Goal: Information Seeking & Learning: Find specific fact

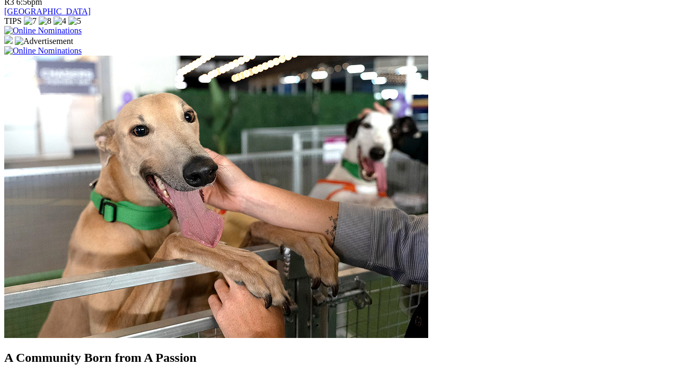
scroll to position [843, 0]
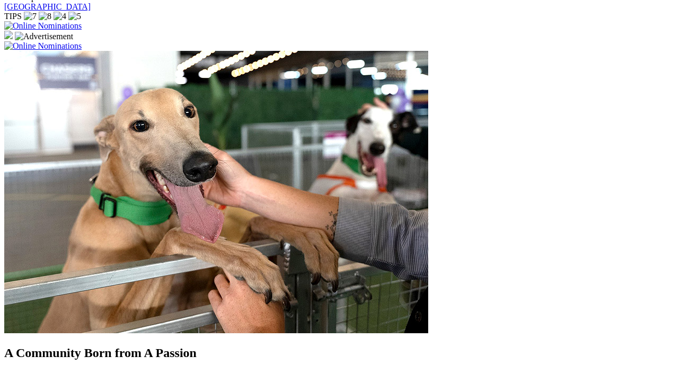
drag, startPoint x: 432, startPoint y: 213, endPoint x: 422, endPoint y: 210, distance: 10.6
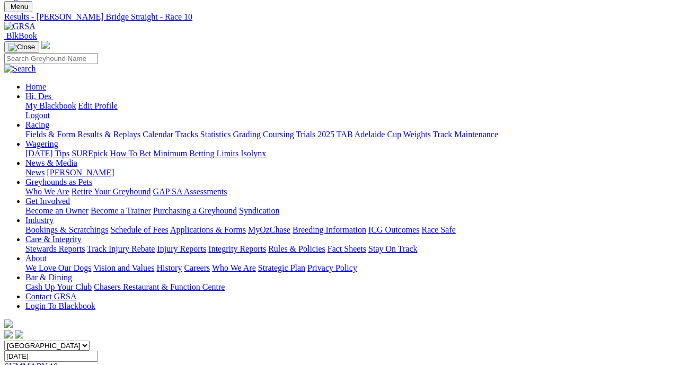
scroll to position [51, 0]
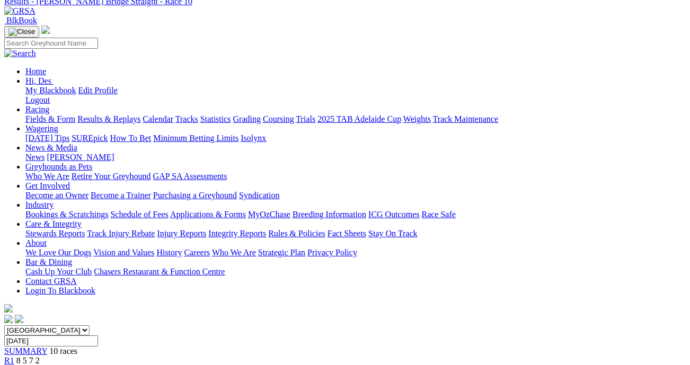
scroll to position [0, 0]
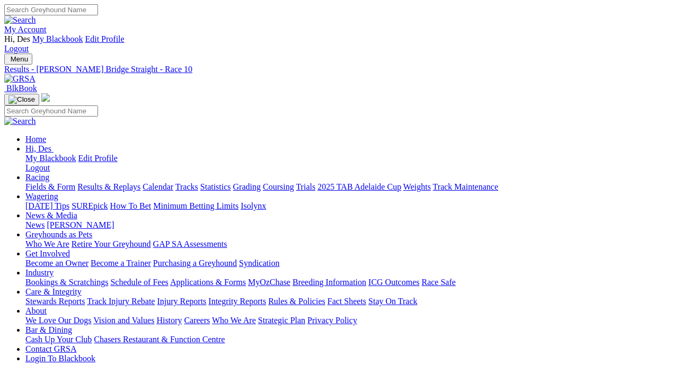
click at [48, 182] on link "Fields & Form" at bounding box center [50, 186] width 50 height 9
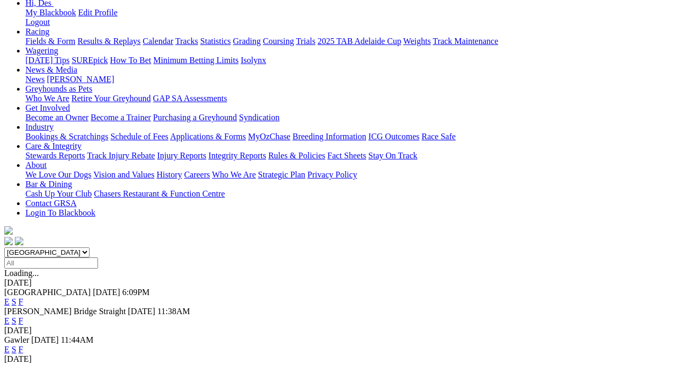
scroll to position [181, 0]
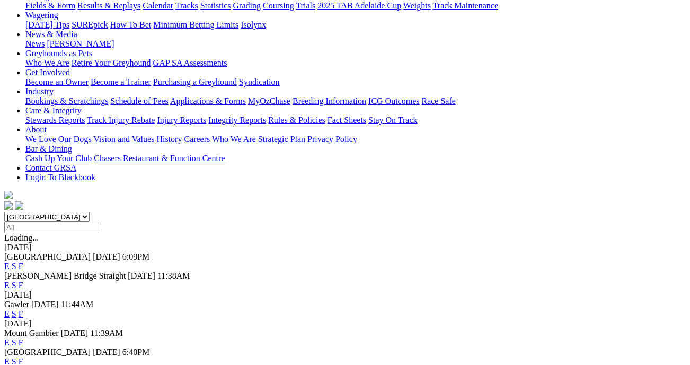
click at [23, 357] on link "F" at bounding box center [21, 361] width 5 height 9
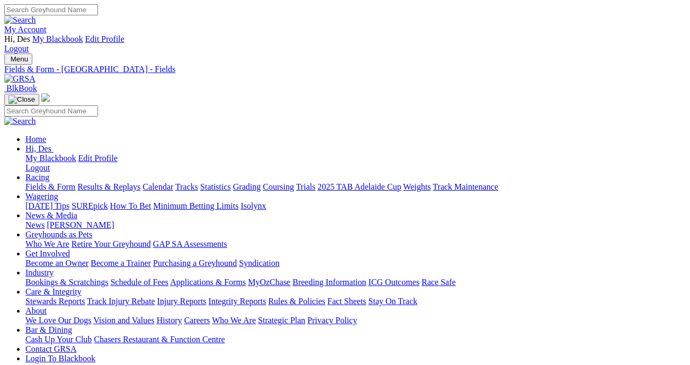
click at [266, 297] on link "Integrity Reports" at bounding box center [237, 301] width 58 height 9
click at [125, 182] on link "Results & Replays" at bounding box center [108, 186] width 63 height 9
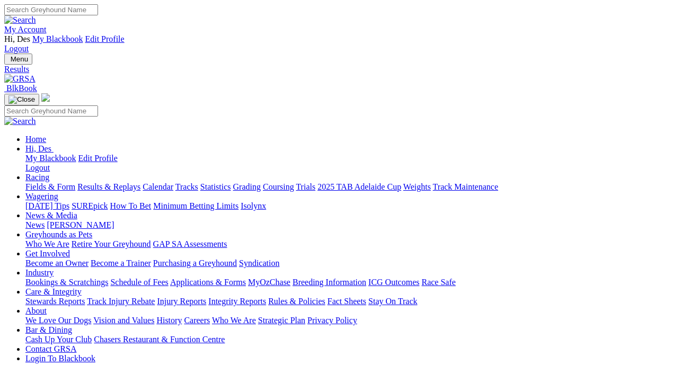
type input "[DATE]"
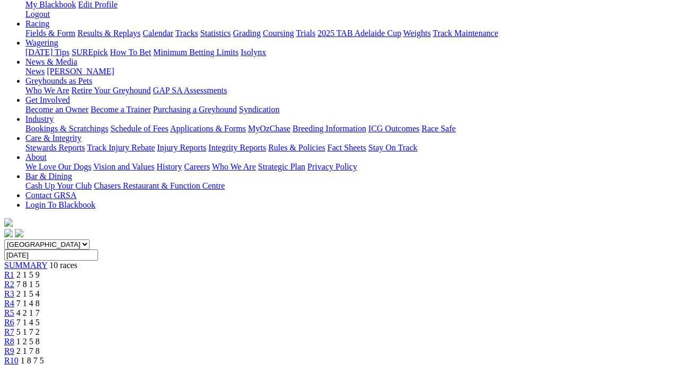
scroll to position [155, 0]
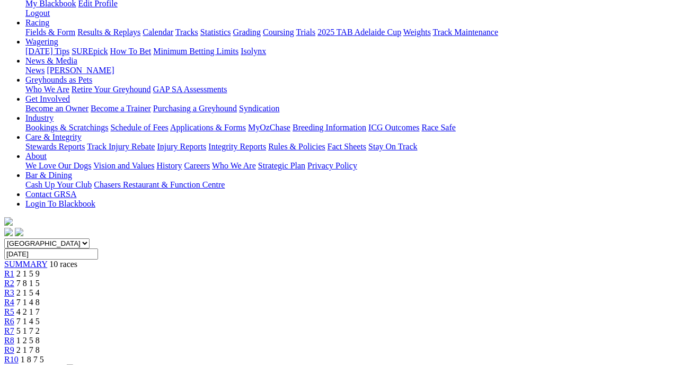
click at [14, 279] on span "R2" at bounding box center [9, 283] width 10 height 9
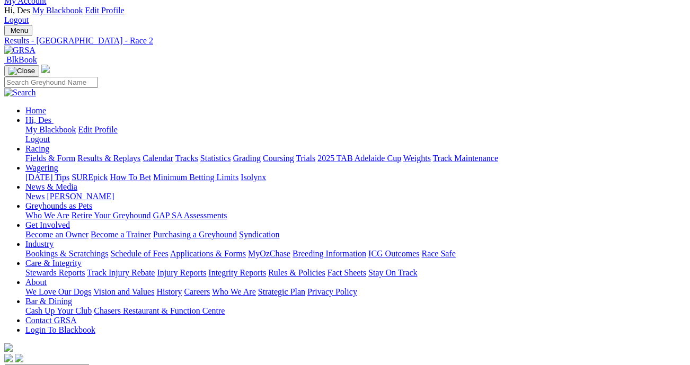
scroll to position [28, 0]
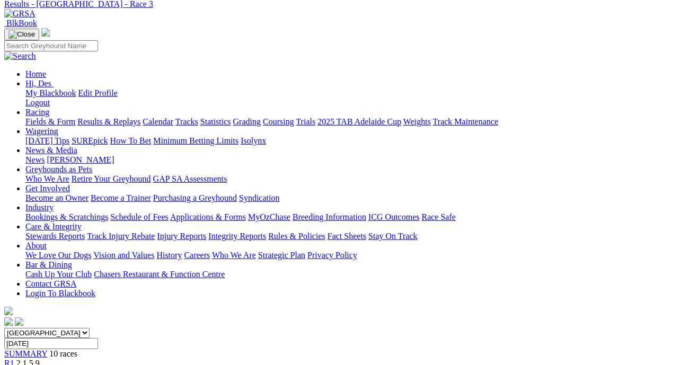
scroll to position [64, 0]
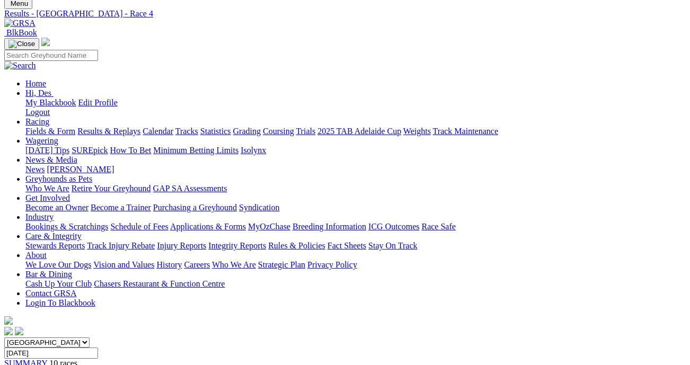
scroll to position [56, 0]
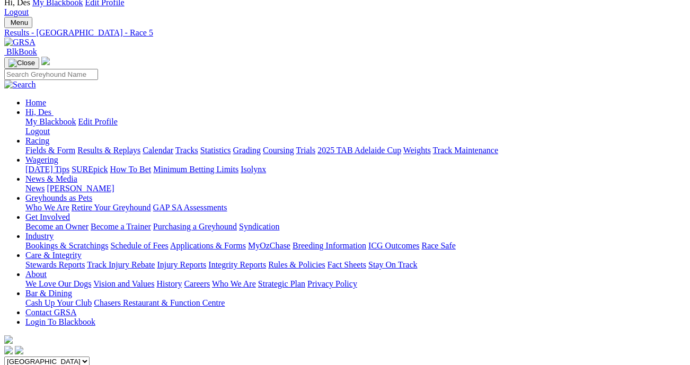
scroll to position [37, 0]
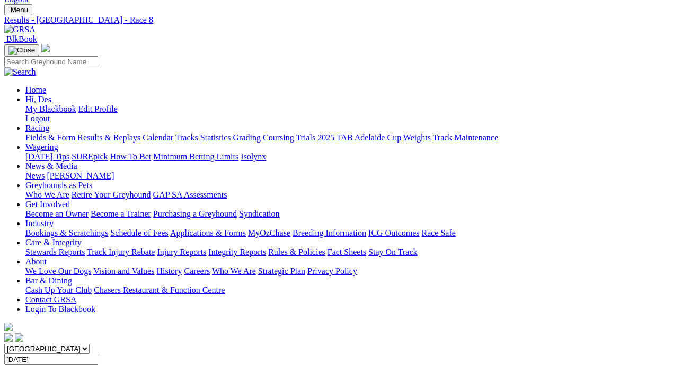
scroll to position [48, 0]
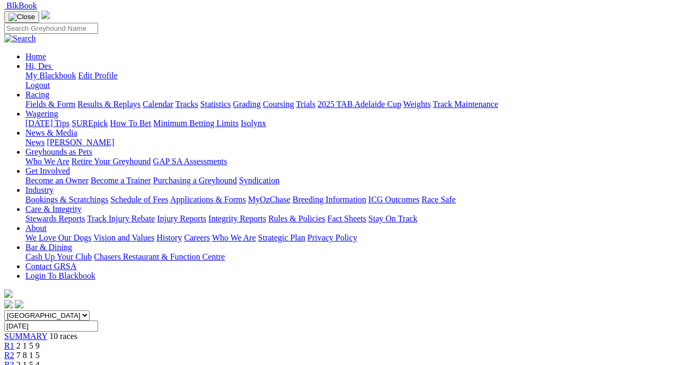
scroll to position [81, 0]
